Goal: Transaction & Acquisition: Purchase product/service

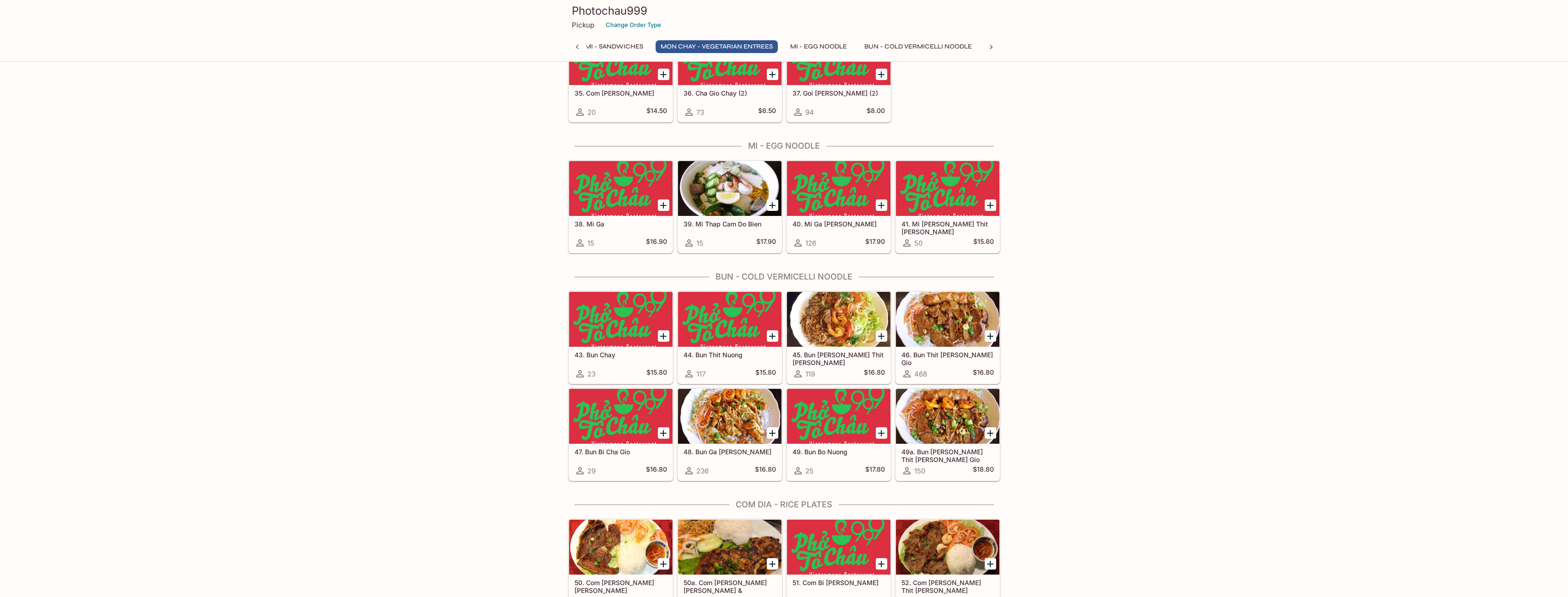
click at [776, 334] on icon "Add 44. Bun Thit Nuong" at bounding box center [772, 336] width 11 height 11
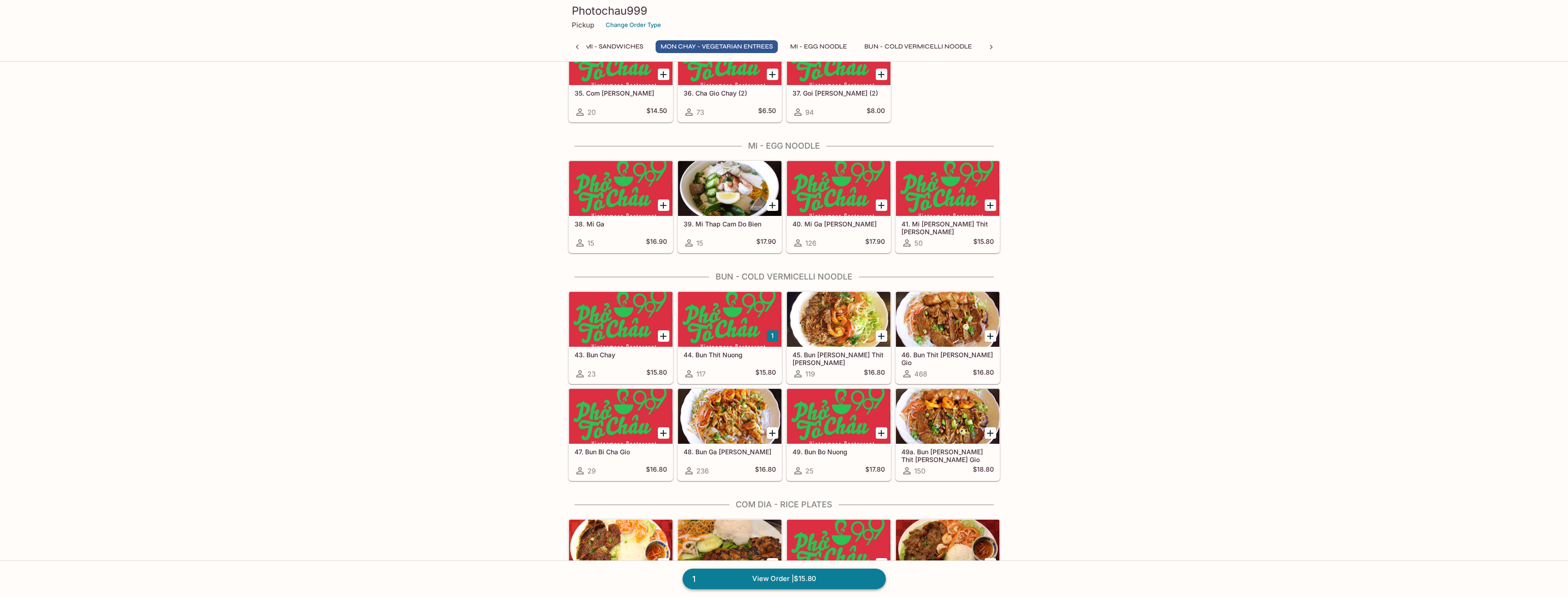
click at [818, 548] on link "1 View Order | $15.80" at bounding box center [784, 579] width 203 height 20
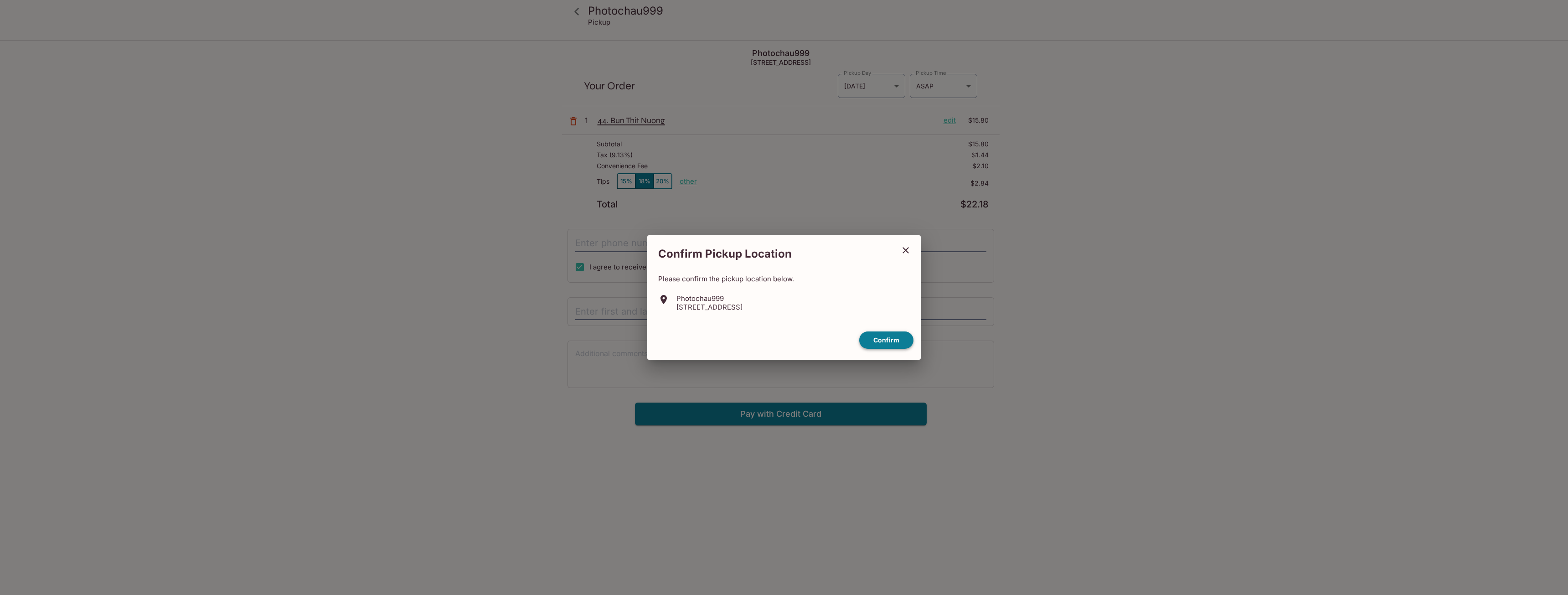
click at [883, 340] on button "Confirm" at bounding box center [886, 340] width 54 height 18
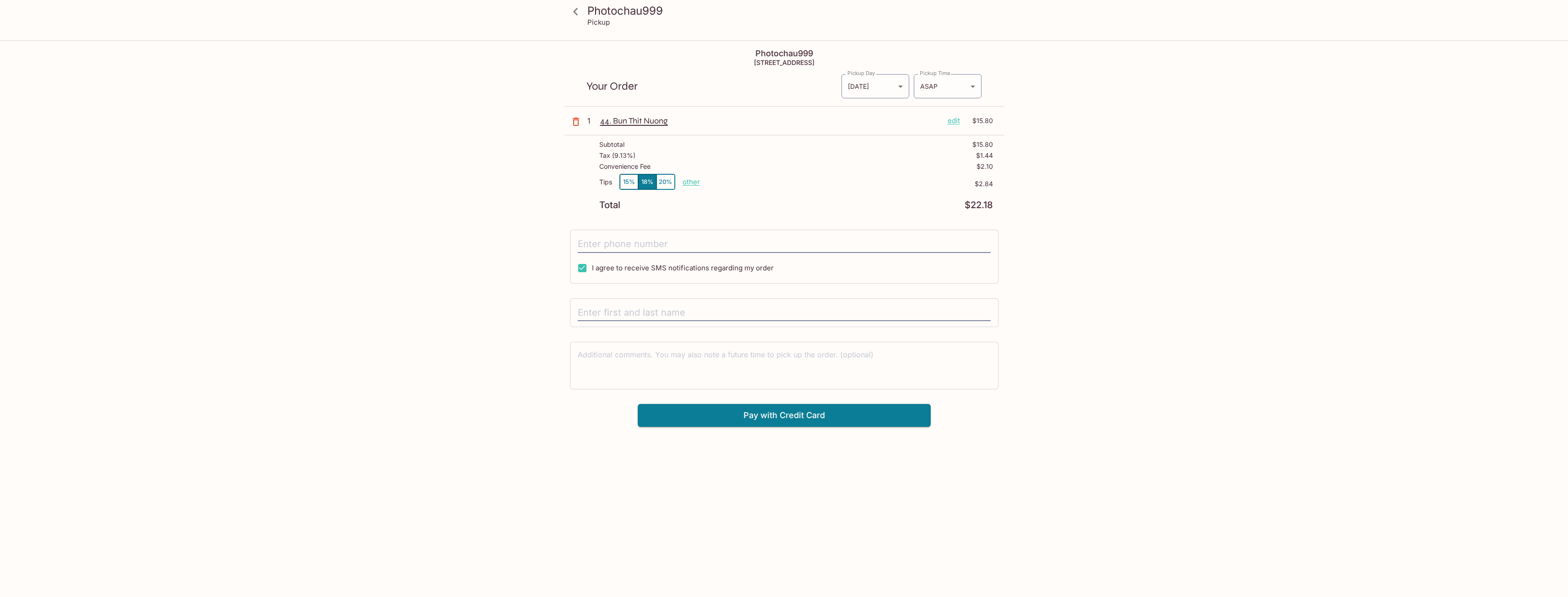
click at [693, 181] on p "other" at bounding box center [691, 182] width 17 height 9
drag, startPoint x: 743, startPoint y: 181, endPoint x: 808, endPoint y: 181, distance: 65.0
click at [808, 181] on div "Tips 15% 18% 20% Done 2.84 $2.84" at bounding box center [796, 188] width 394 height 27
type input "0.00"
click at [602, 5] on h3 "Photochau999" at bounding box center [792, 10] width 409 height 14
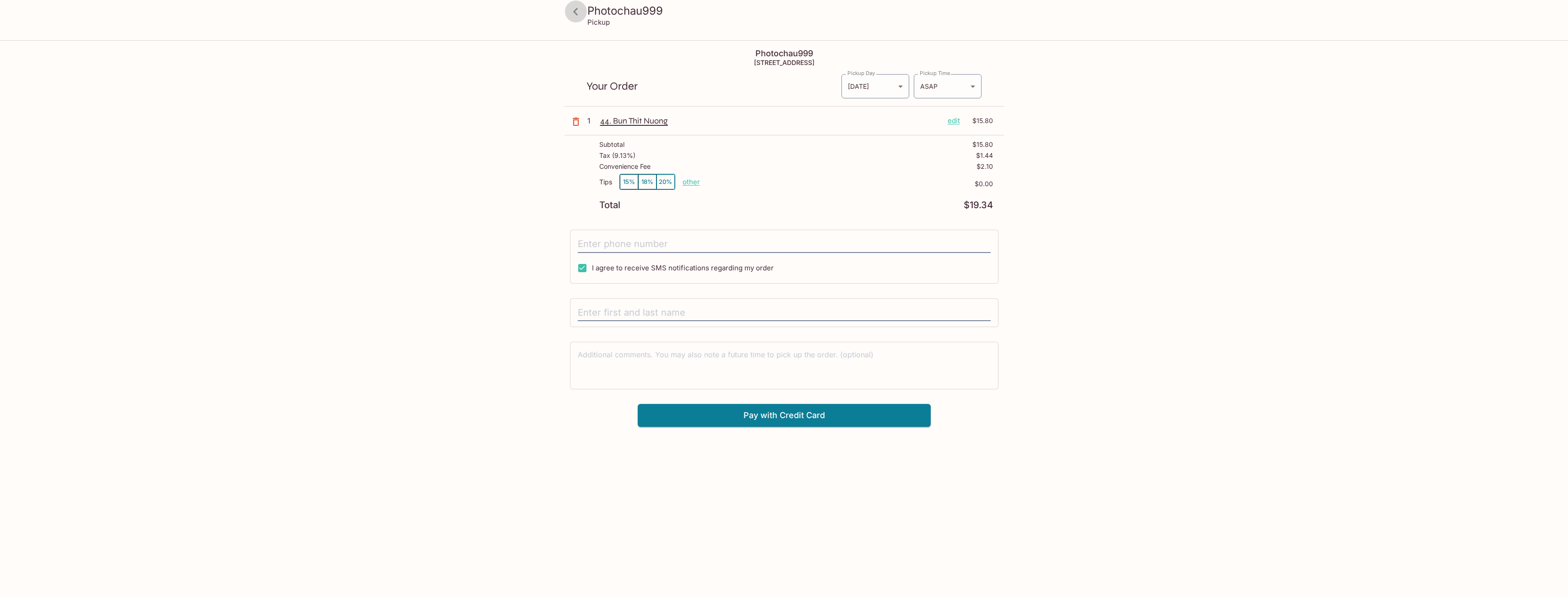
click at [575, 13] on icon at bounding box center [576, 12] width 16 height 16
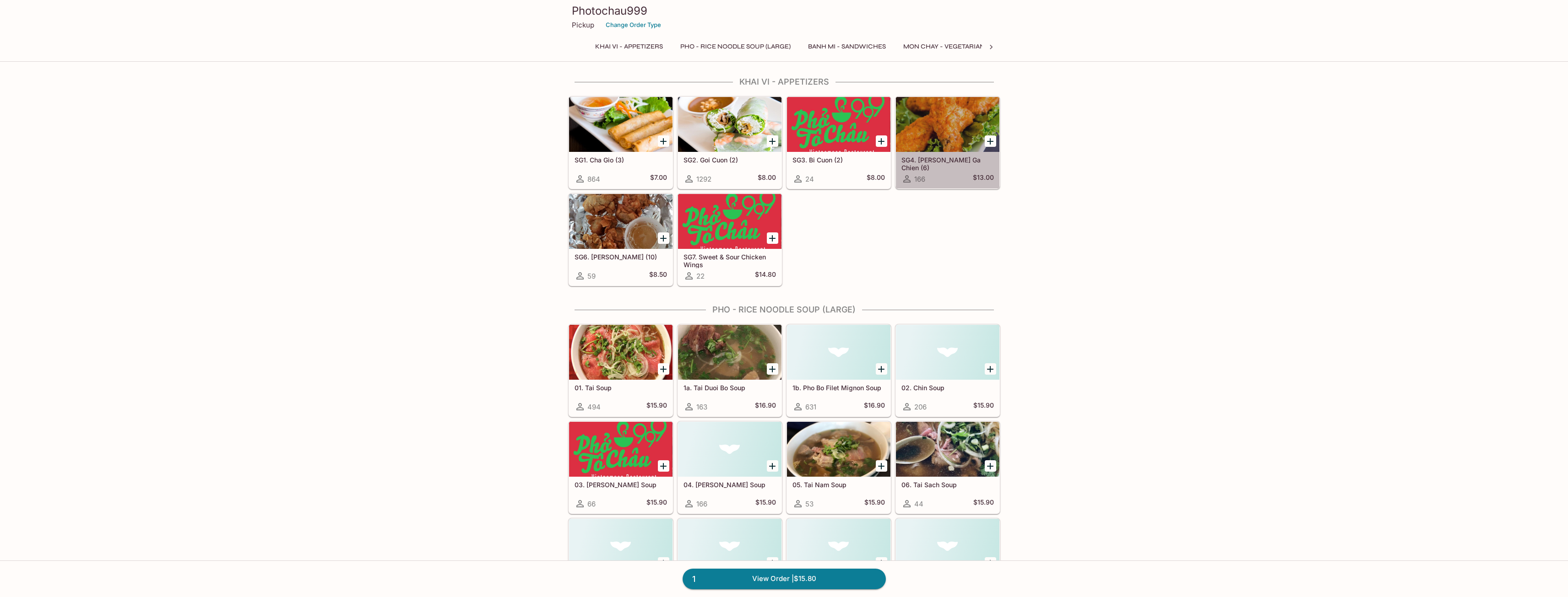
click at [924, 134] on div at bounding box center [947, 125] width 103 height 55
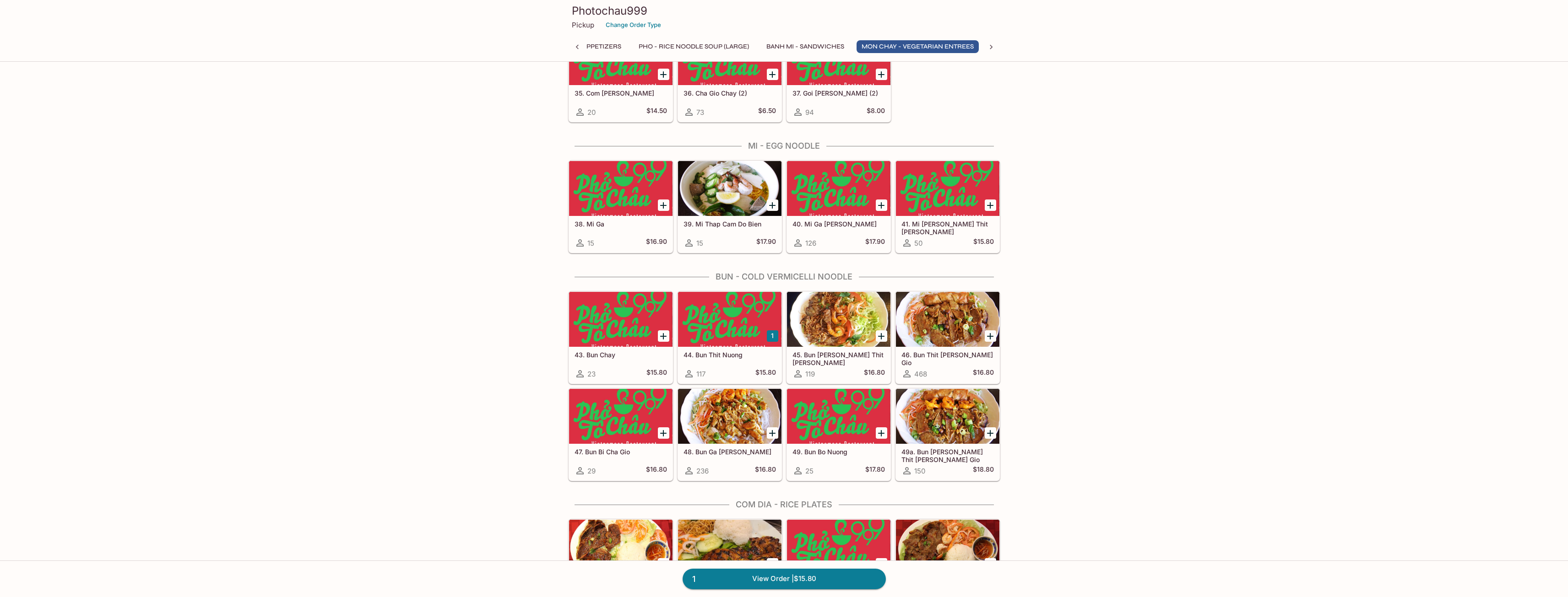
scroll to position [0, 42]
click at [721, 329] on div at bounding box center [729, 320] width 103 height 55
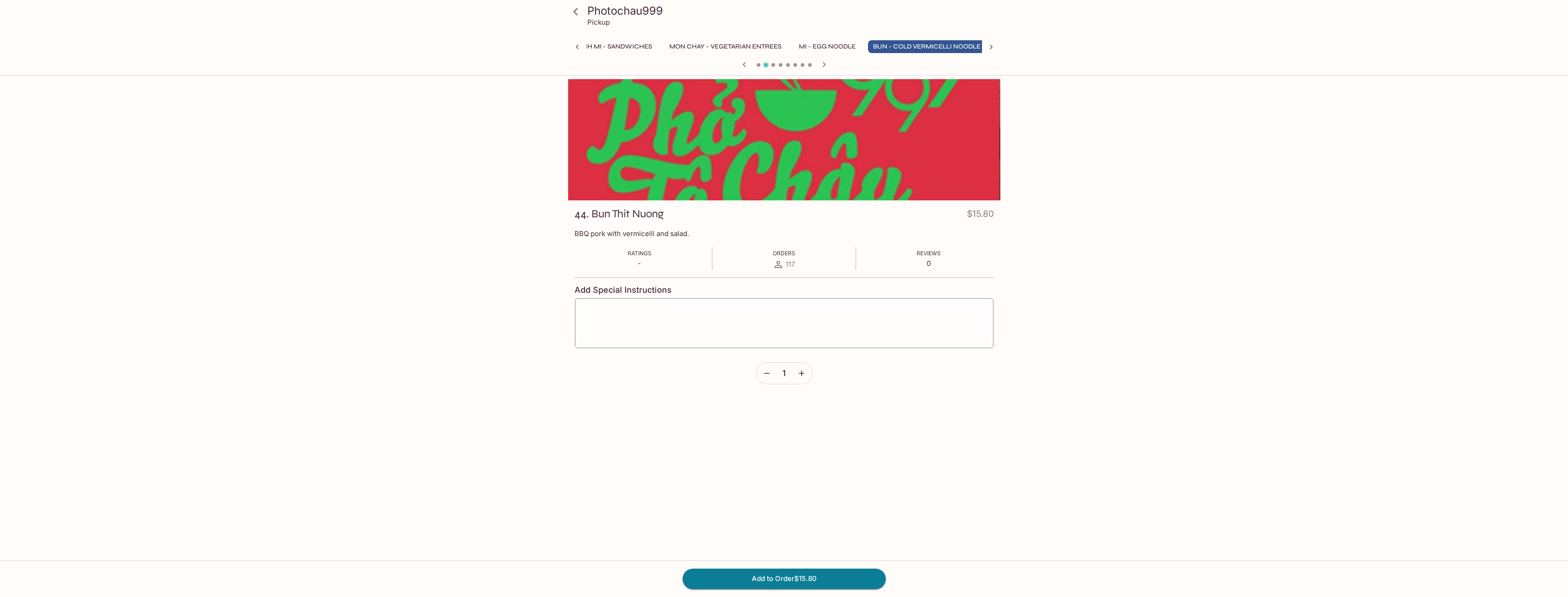
scroll to position [0, 243]
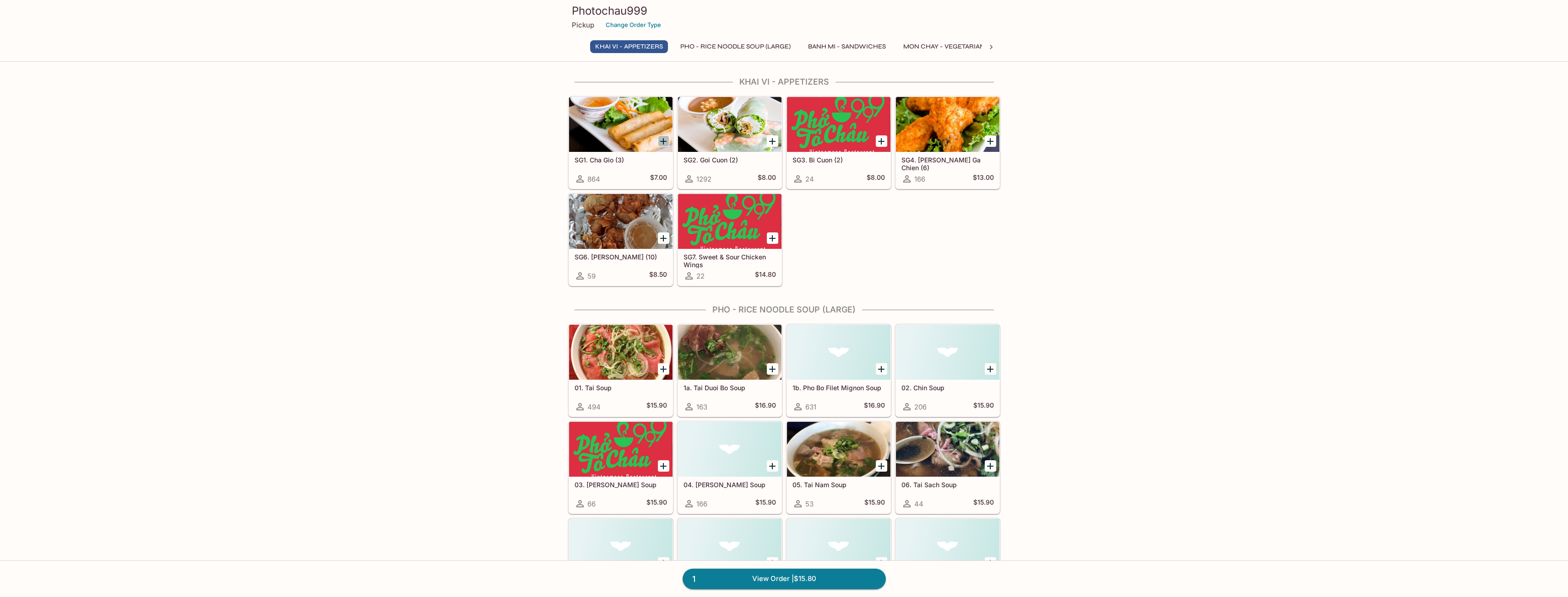
click at [664, 139] on icon "Add SG1. Cha Gio (3)" at bounding box center [663, 141] width 11 height 11
click at [779, 548] on link "2 View Order | $22.80" at bounding box center [784, 579] width 203 height 20
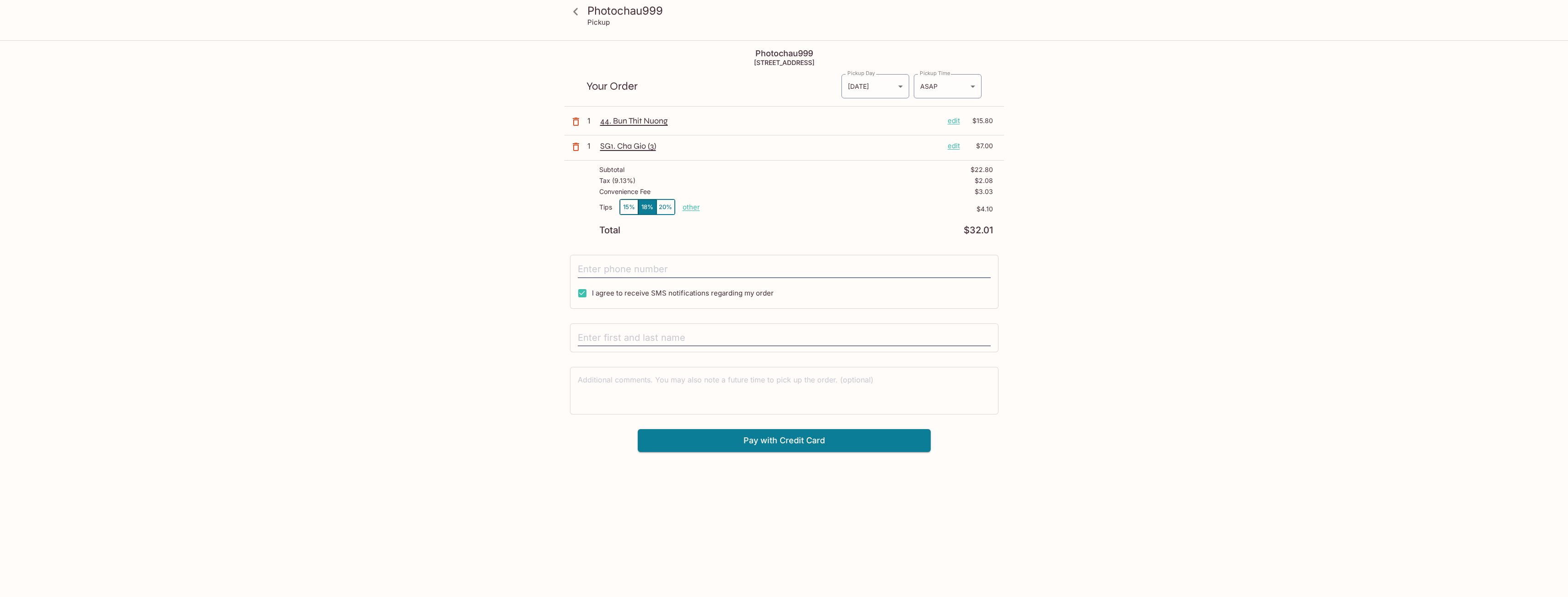
click at [695, 204] on p "other" at bounding box center [691, 207] width 17 height 9
drag, startPoint x: 742, startPoint y: 206, endPoint x: 791, endPoint y: 203, distance: 49.1
click at [791, 203] on div "Tips 15% 18% 20% Done 4.10 $4.10" at bounding box center [796, 213] width 394 height 27
type input "0.00"
click at [924, 159] on div "Photochau999 Pickup Photochau999 853 Villa St, Mountain View, CA 94041 Your Ord…" at bounding box center [784, 246] width 586 height 411
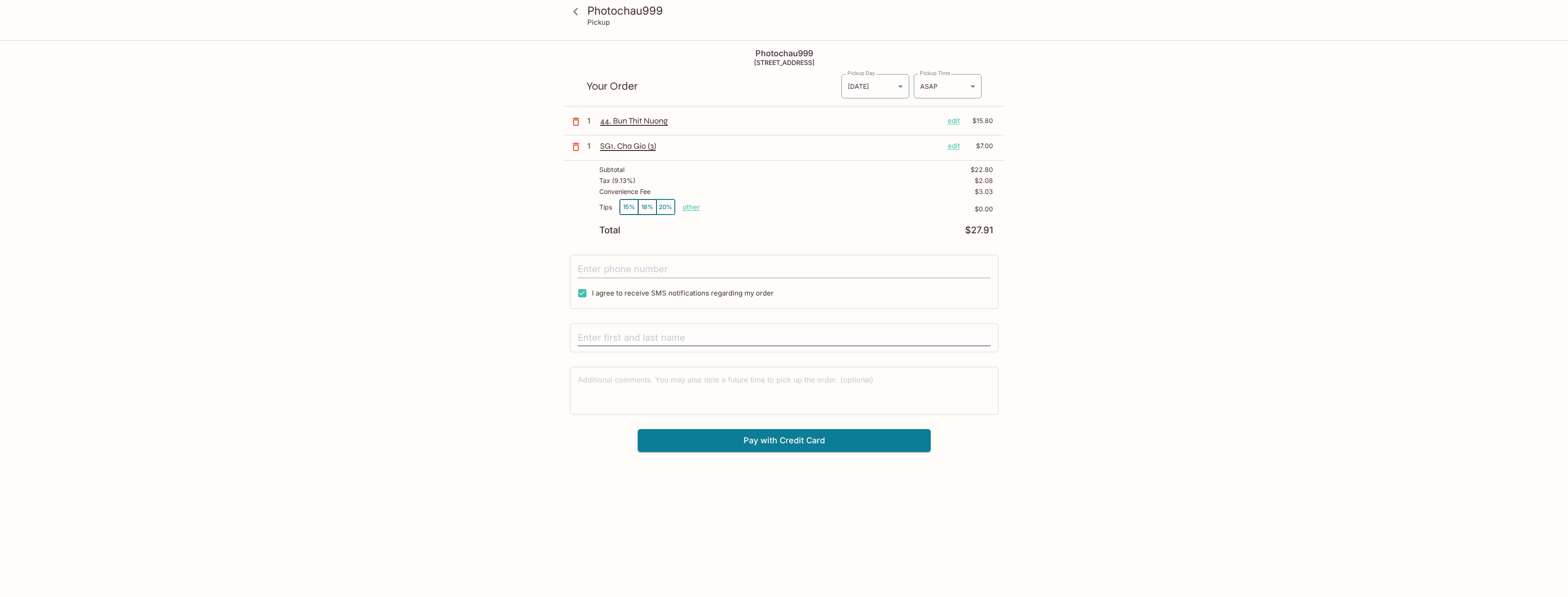
click at [631, 263] on input "tel" at bounding box center [784, 269] width 413 height 17
type input "(408) 692-4008"
drag, startPoint x: 682, startPoint y: 342, endPoint x: 527, endPoint y: 332, distance: 155.3
click at [527, 332] on div "Photochau999 Pickup Photochau999 853 Villa St, Mountain View, CA 94041 Your Ord…" at bounding box center [784, 246] width 586 height 411
type input "r"
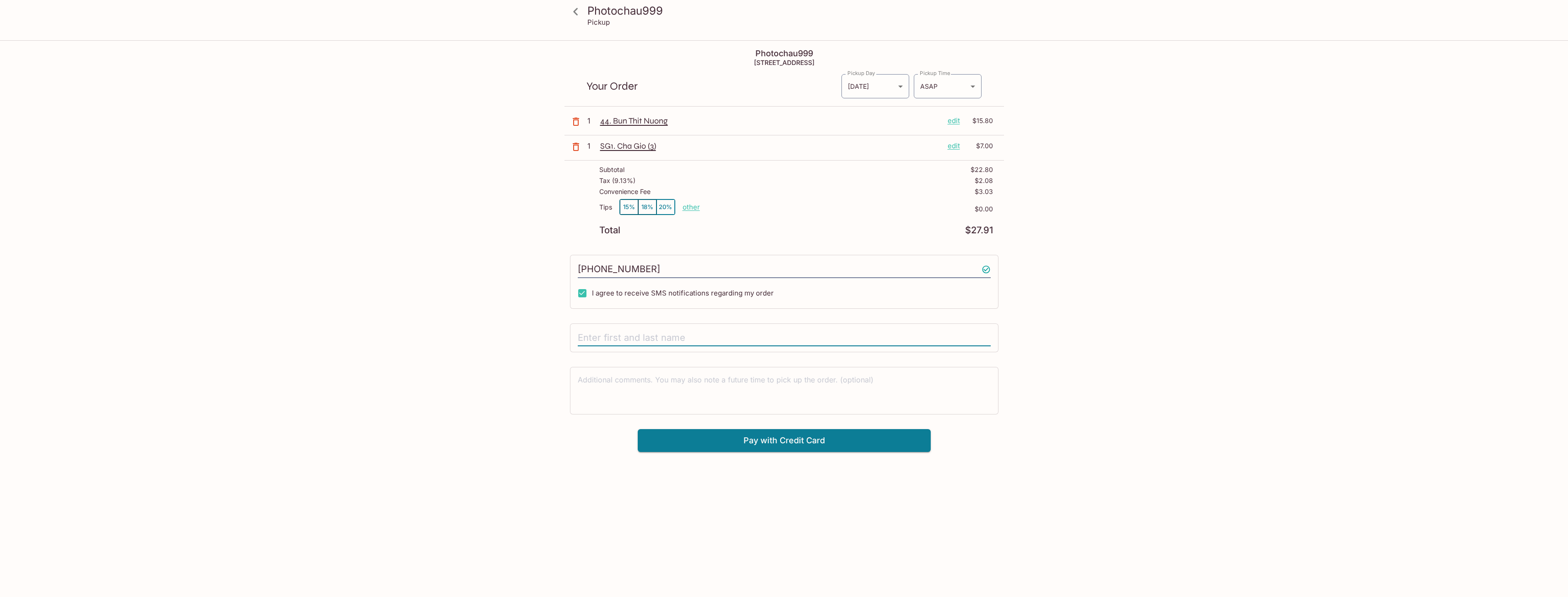
type input "A"
type input "Raymond Wong"
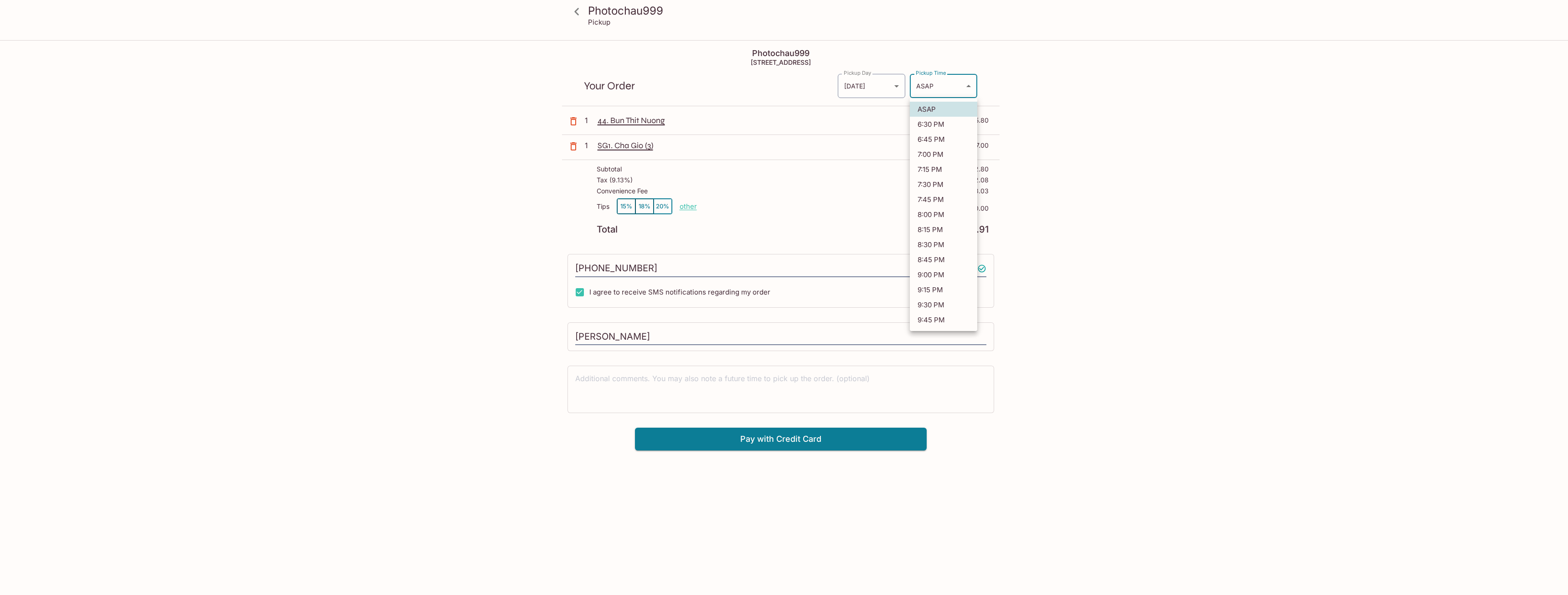
click at [920, 86] on body "Photochau999 Pickup Photochau999 853 Villa St, Mountain View, CA 94041 Your Ord…" at bounding box center [784, 338] width 1568 height 595
click at [920, 121] on li "6:30 PM" at bounding box center [943, 124] width 68 height 15
type input "2025-09-14T01:30:41.000000Z"
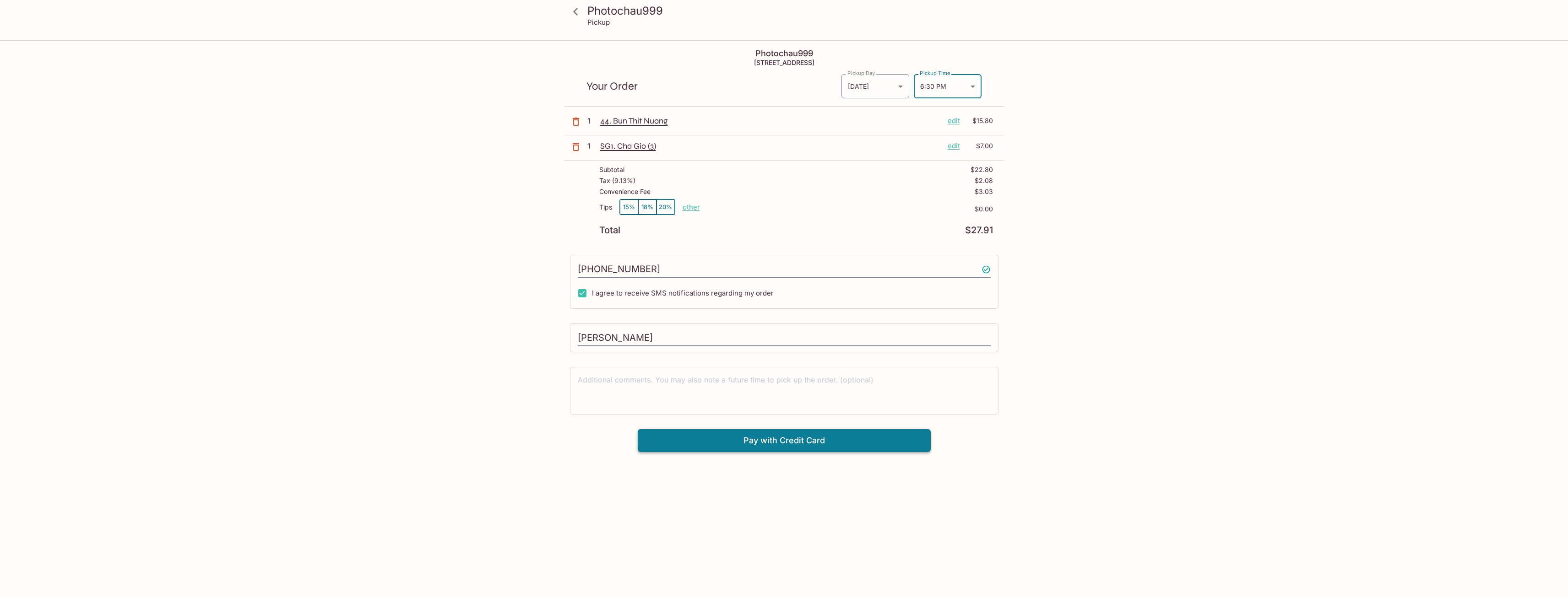
click at [790, 447] on button "Pay with Credit Card" at bounding box center [784, 440] width 293 height 23
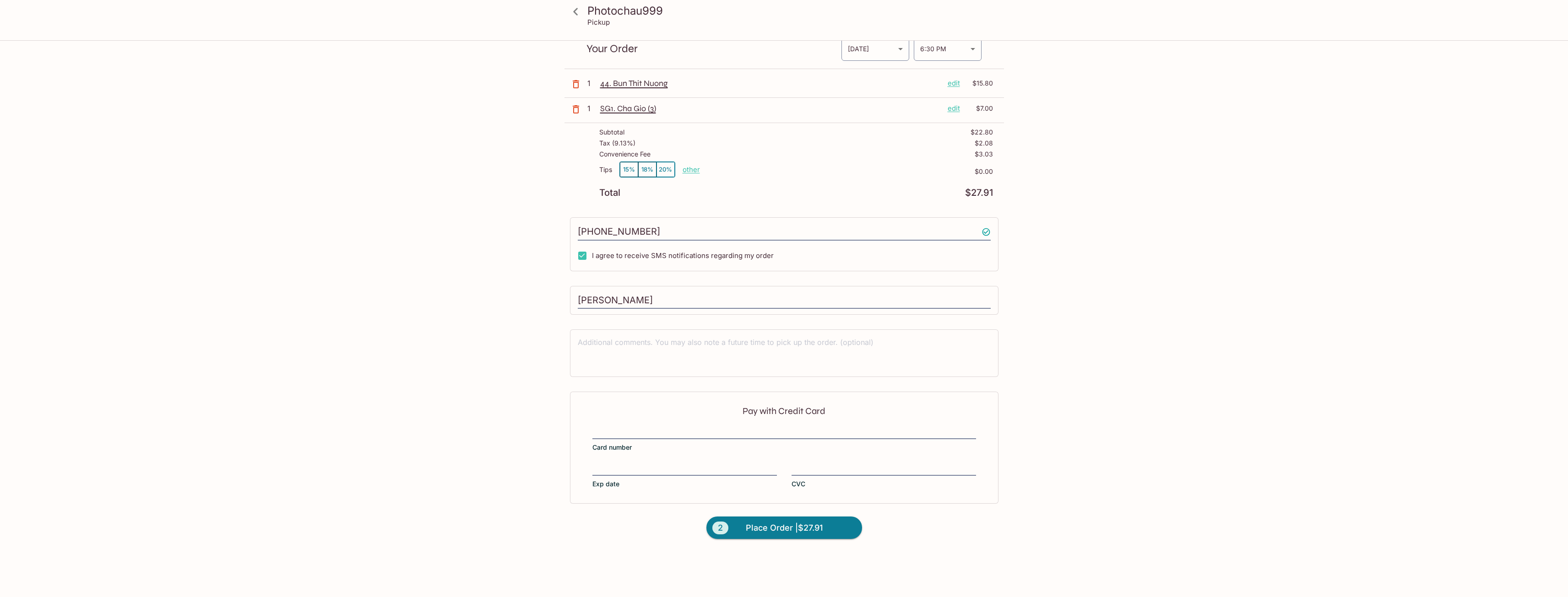
scroll to position [41, 0]
click at [619, 422] on div "Pay with Credit Card Card number Exp date CVC" at bounding box center [784, 444] width 429 height 112
click at [591, 432] on div "Pay with Credit Card Card number Exp date CVC" at bounding box center [784, 444] width 429 height 112
click at [801, 457] on div "Pay with Credit Card Card number Exp date CVC" at bounding box center [784, 444] width 429 height 112
click at [777, 524] on span "Place Order | $27.91" at bounding box center [784, 524] width 77 height 15
